Goal: Task Accomplishment & Management: Use online tool/utility

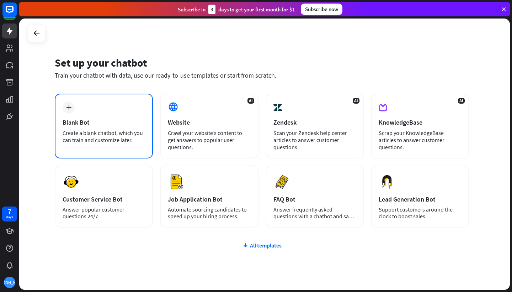
click at [110, 123] on div "Blank Bot" at bounding box center [104, 122] width 83 height 8
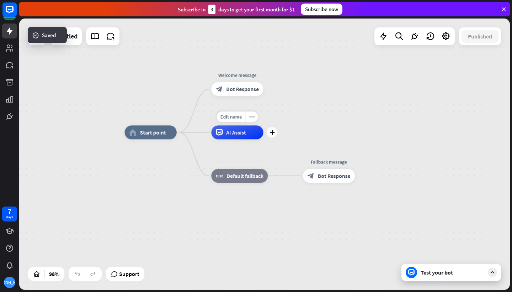
click at [235, 138] on div "AI Assist" at bounding box center [237, 132] width 52 height 14
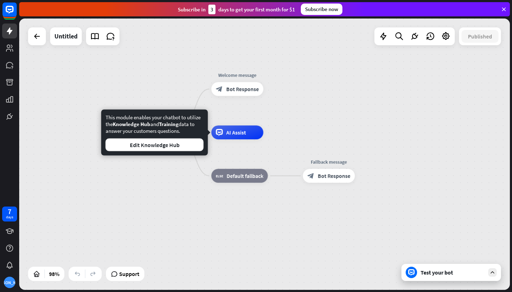
click at [169, 174] on div "home_2 Start point Welcome message block_bot_response Bot Response AI Assist bl…" at bounding box center [364, 264] width 479 height 264
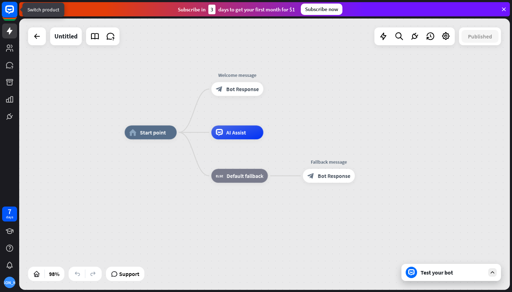
click at [11, 14] on rect at bounding box center [10, 10] width 16 height 16
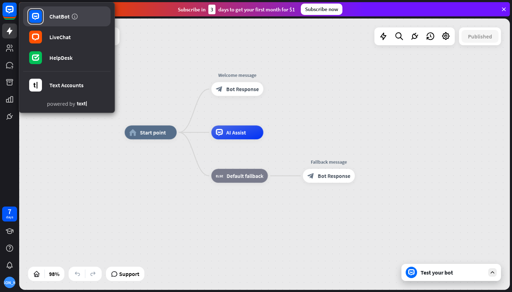
click at [54, 18] on div "ChatBot" at bounding box center [59, 16] width 20 height 7
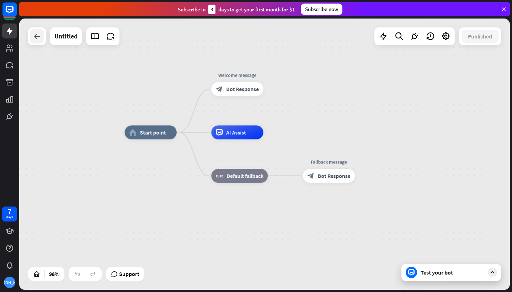
click at [36, 38] on icon at bounding box center [37, 36] width 9 height 9
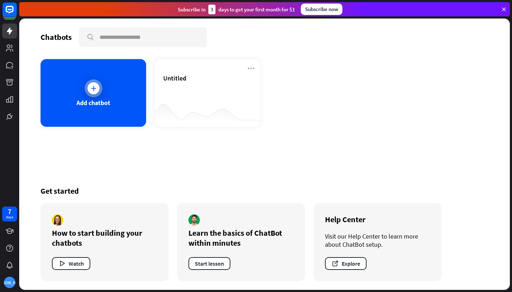
click at [102, 96] on div "Add chatbot" at bounding box center [94, 93] width 106 height 68
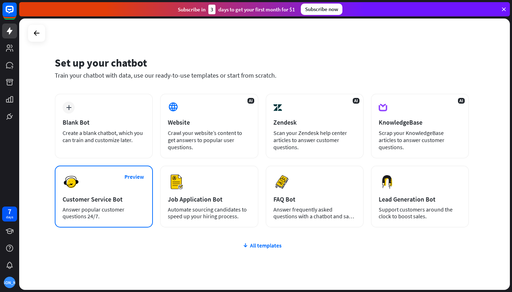
click at [121, 204] on div "Preview Customer Service Bot Answer popular customer questions 24/7." at bounding box center [104, 196] width 98 height 62
